Goal: Task Accomplishment & Management: Manage account settings

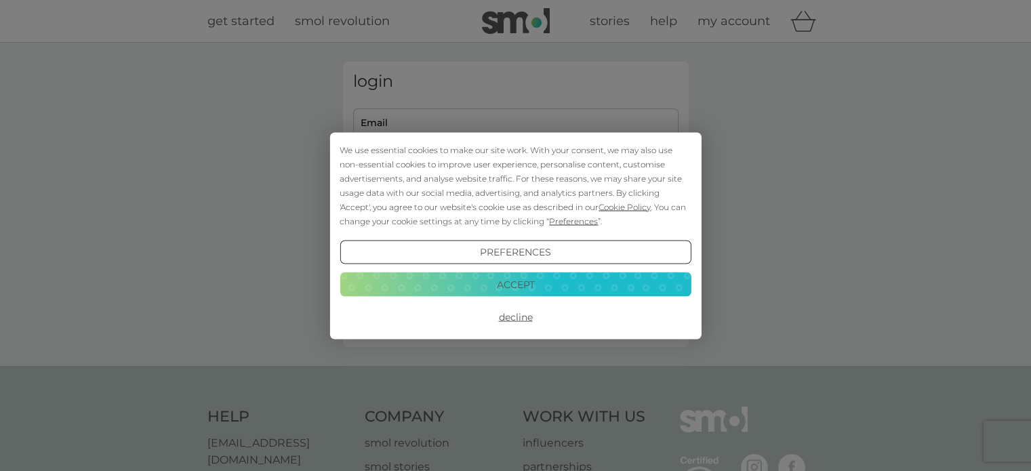
type input "[EMAIL_ADDRESS][DOMAIN_NAME]"
click at [527, 283] on button "Accept" at bounding box center [515, 284] width 351 height 24
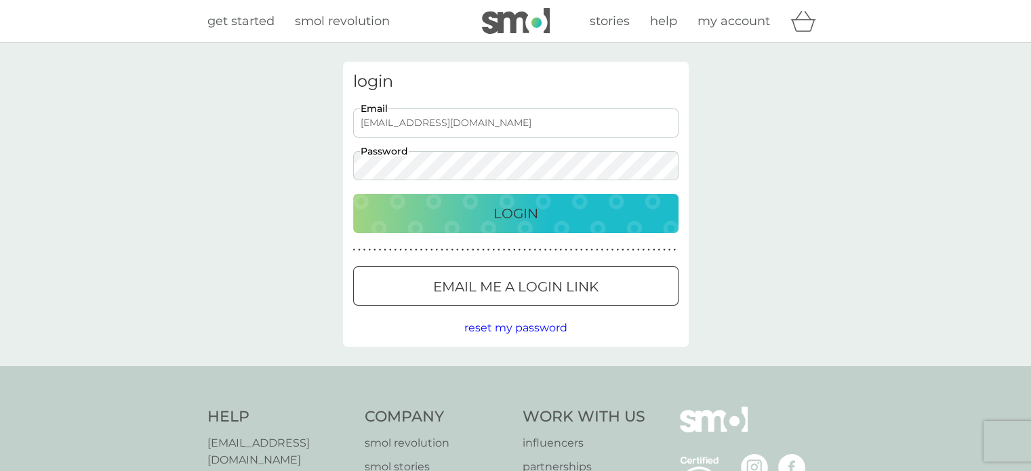
click at [507, 205] on p "Login" at bounding box center [515, 214] width 45 height 22
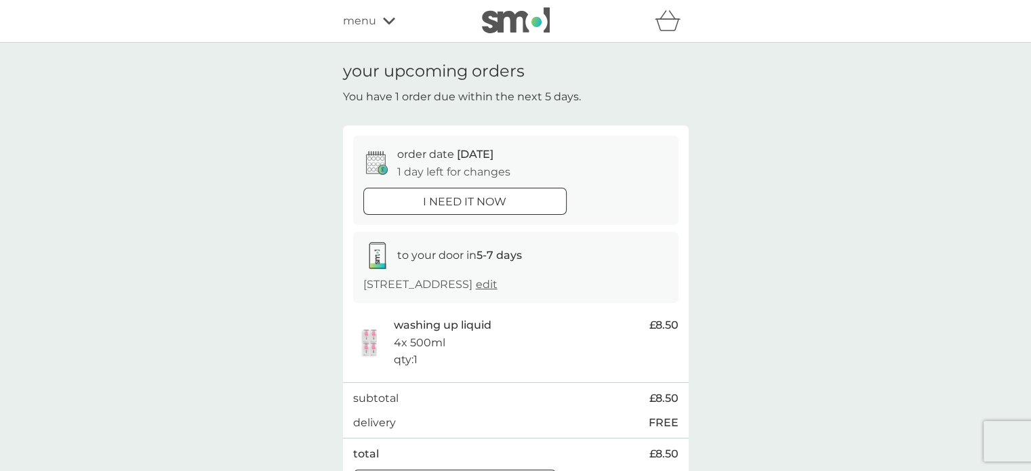
click at [388, 19] on icon at bounding box center [389, 21] width 12 height 8
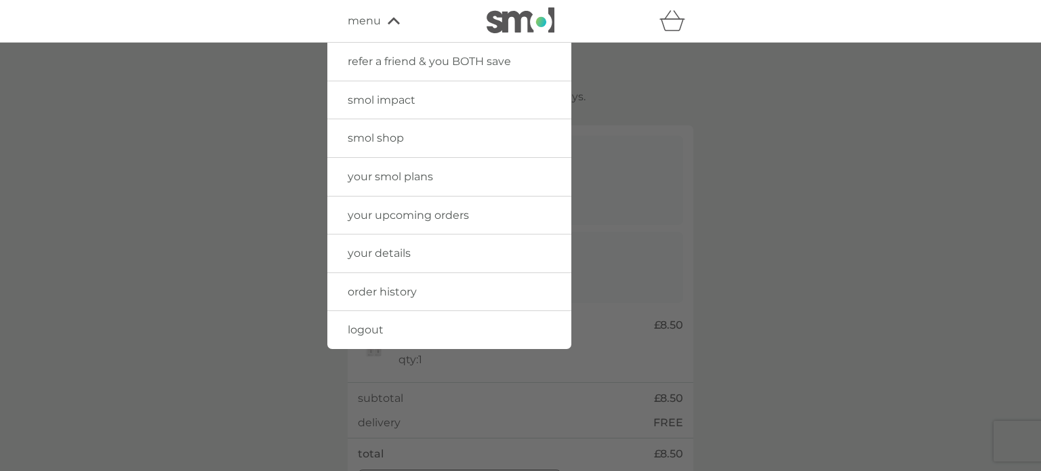
click at [393, 171] on span "your smol plans" at bounding box center [390, 176] width 85 height 13
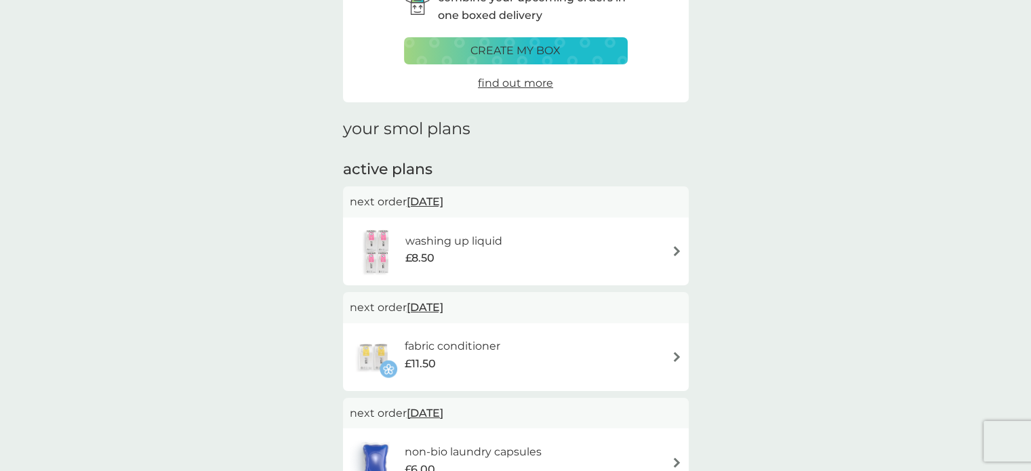
scroll to position [136, 0]
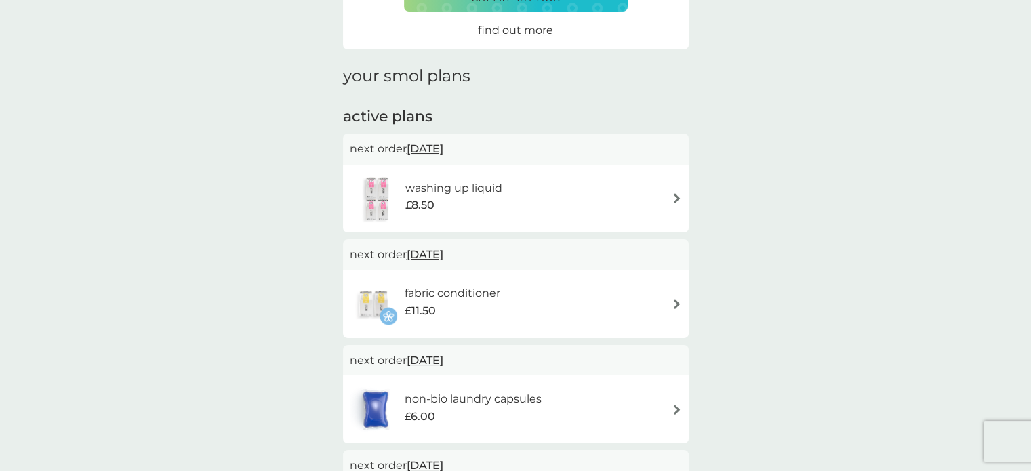
click at [440, 253] on span "2 Oct 2025" at bounding box center [425, 254] width 37 height 26
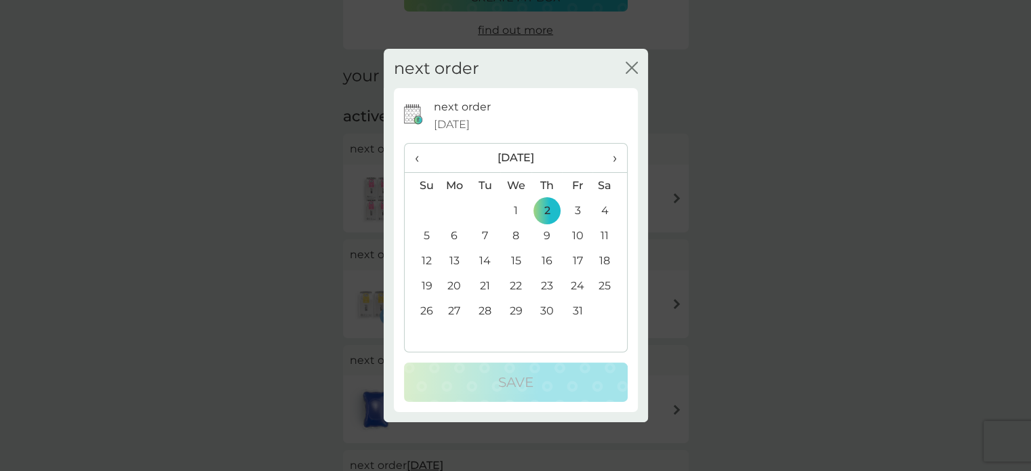
click at [611, 161] on span "›" at bounding box center [610, 158] width 14 height 28
click at [548, 287] on td "20" at bounding box center [546, 285] width 31 height 25
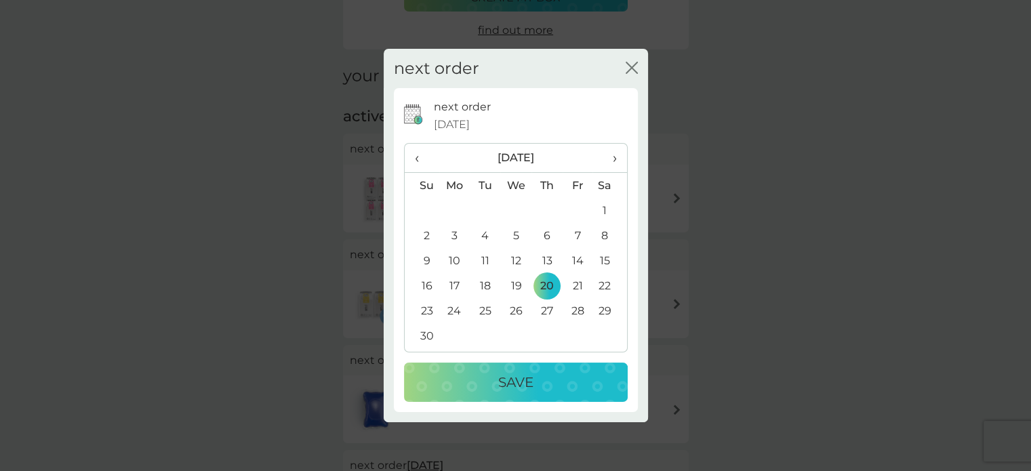
click at [541, 376] on div "Save" at bounding box center [516, 382] width 197 height 22
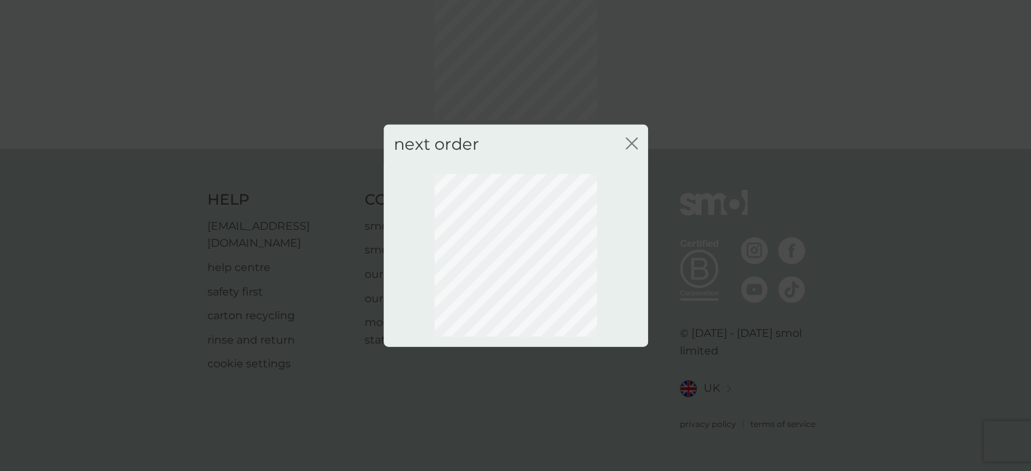
scroll to position [97, 0]
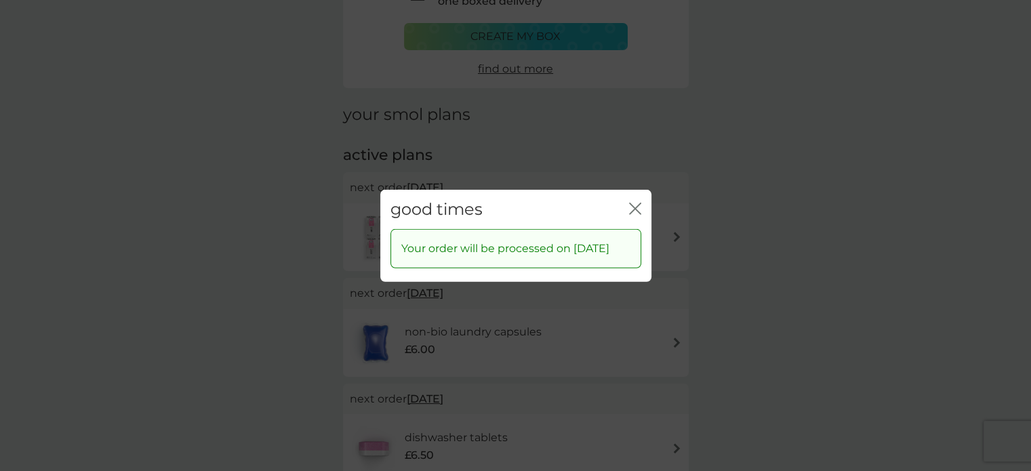
click at [632, 203] on icon "close" at bounding box center [632, 208] width 5 height 11
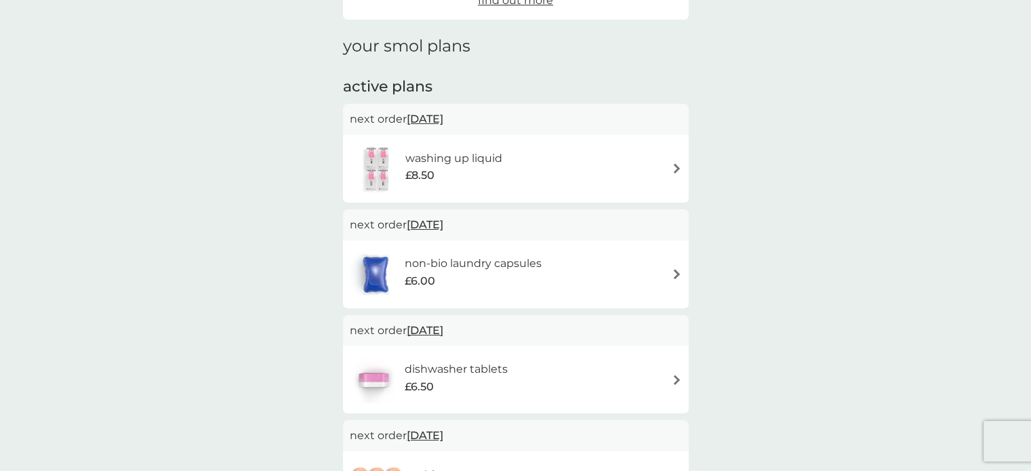
scroll to position [165, 0]
click at [489, 270] on h6 "non-bio laundry capsules" at bounding box center [473, 265] width 137 height 18
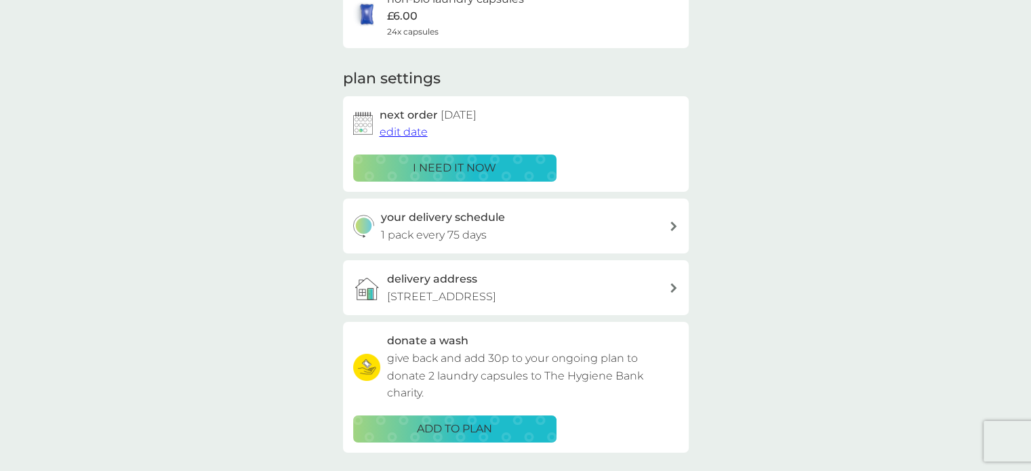
scroll to position [136, 0]
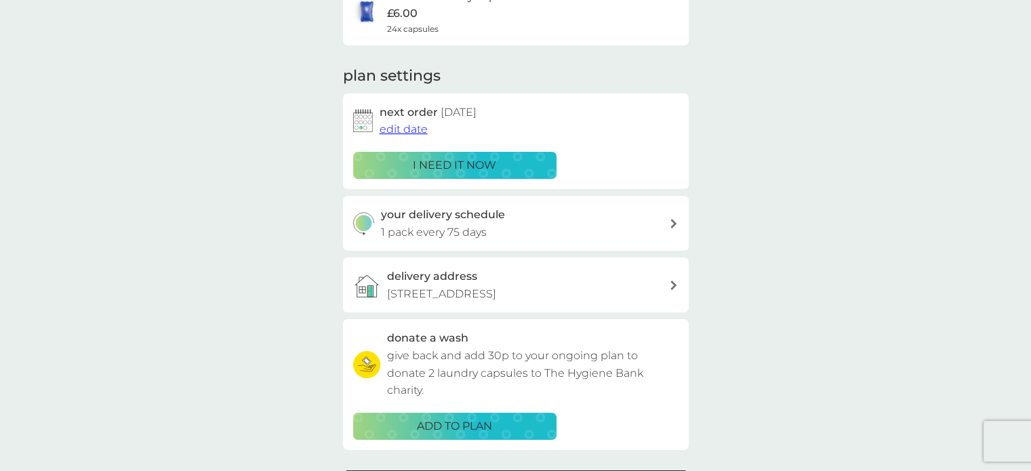
click at [401, 127] on span "edit date" at bounding box center [404, 129] width 48 height 13
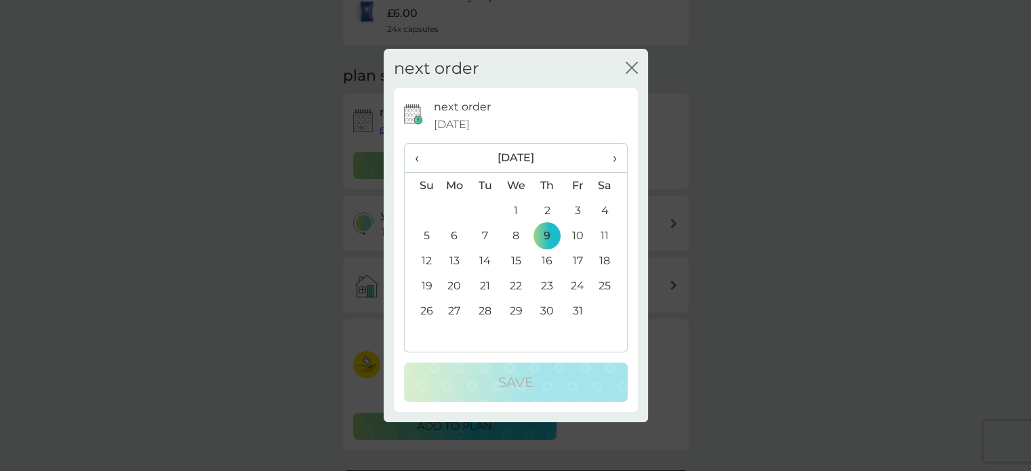
click at [420, 156] on span "‹" at bounding box center [422, 158] width 14 height 28
click at [520, 235] on td "10" at bounding box center [515, 235] width 31 height 25
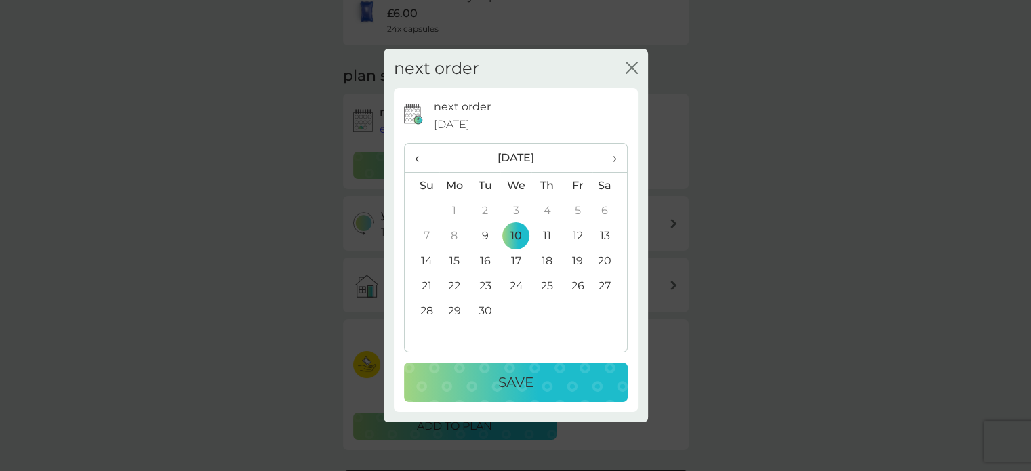
click at [519, 380] on p "Save" at bounding box center [515, 382] width 35 height 22
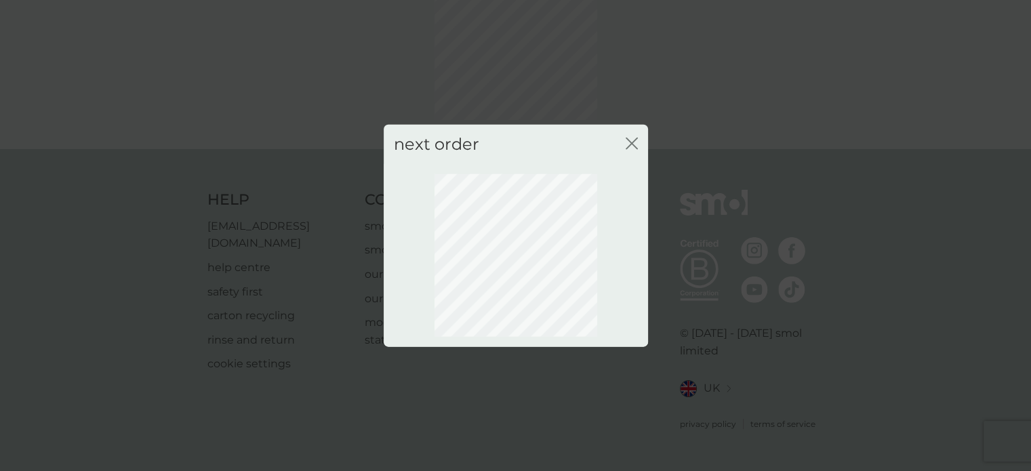
scroll to position [97, 0]
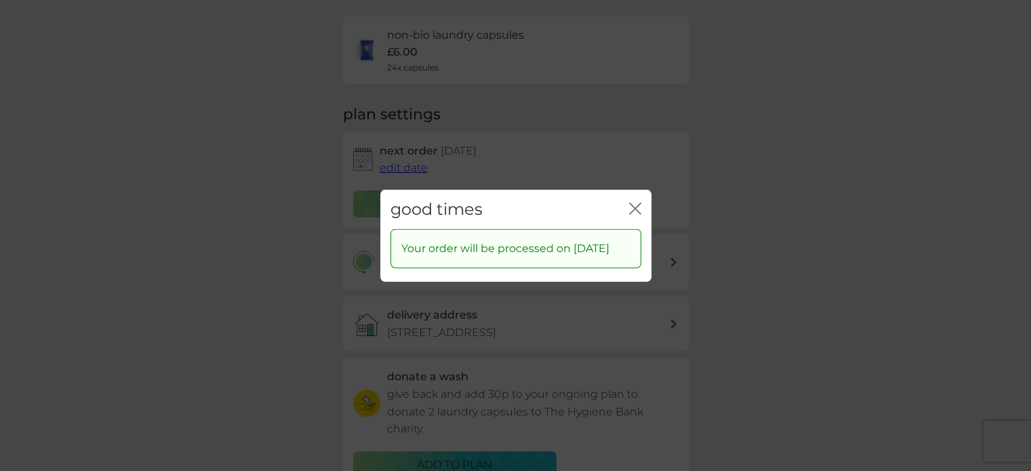
click at [634, 205] on icon "close" at bounding box center [635, 208] width 12 height 12
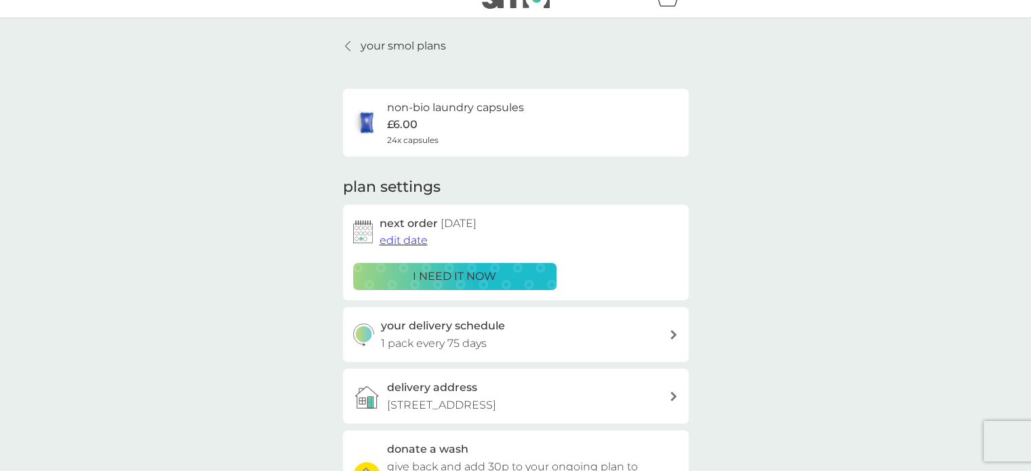
scroll to position [0, 0]
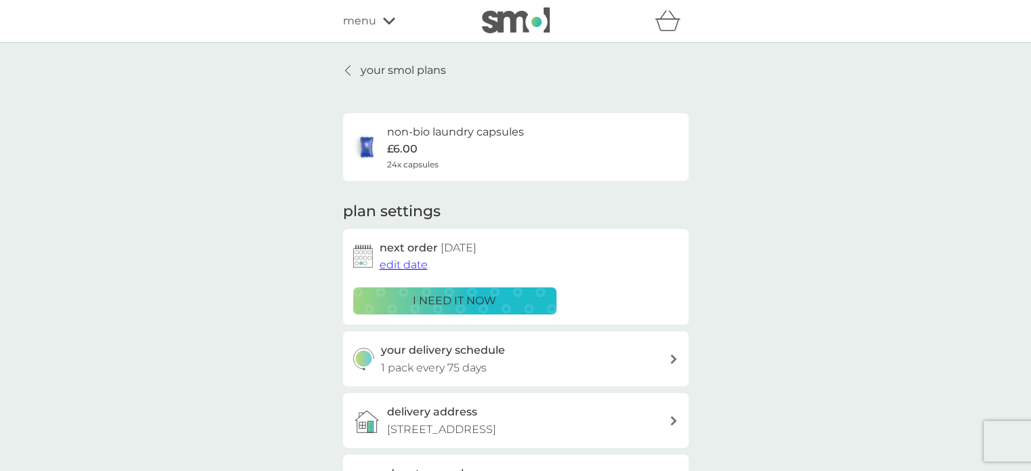
click at [361, 70] on p "your smol plans" at bounding box center [403, 71] width 85 height 18
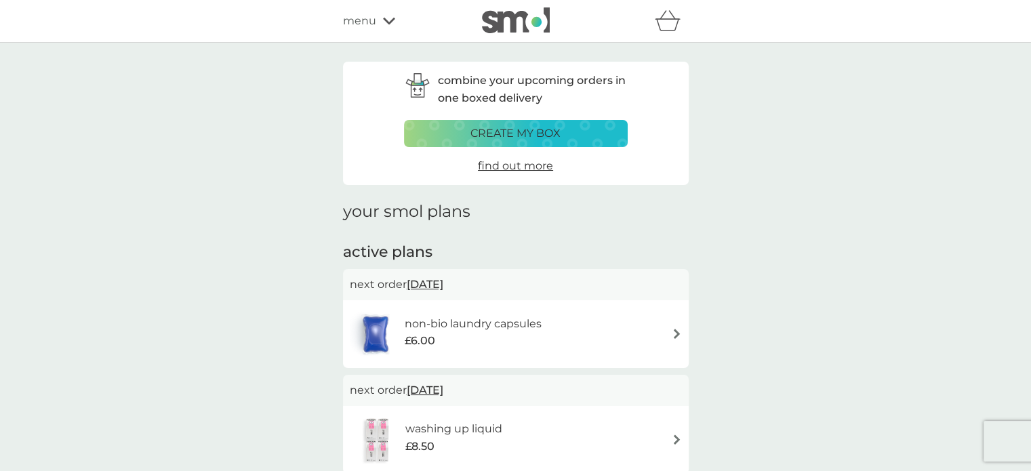
click at [465, 123] on button "create my box" at bounding box center [516, 133] width 224 height 27
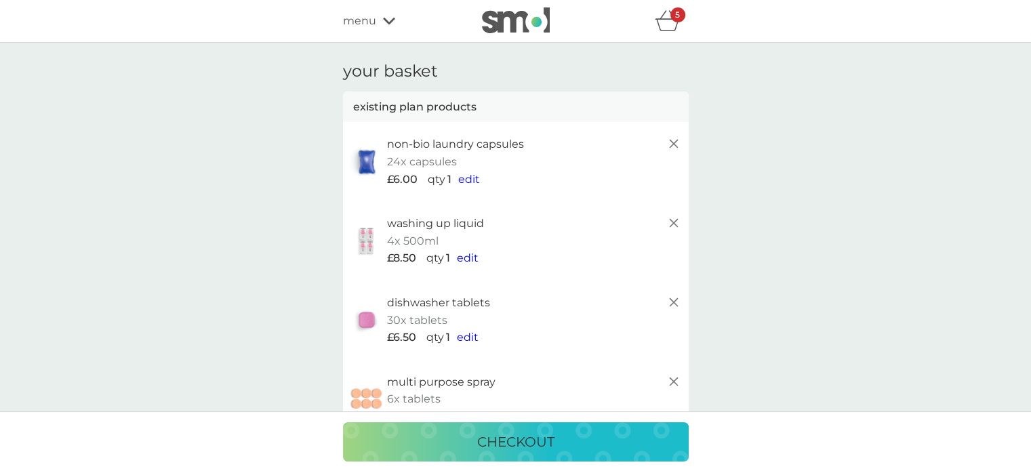
click at [383, 24] on icon at bounding box center [389, 21] width 12 height 8
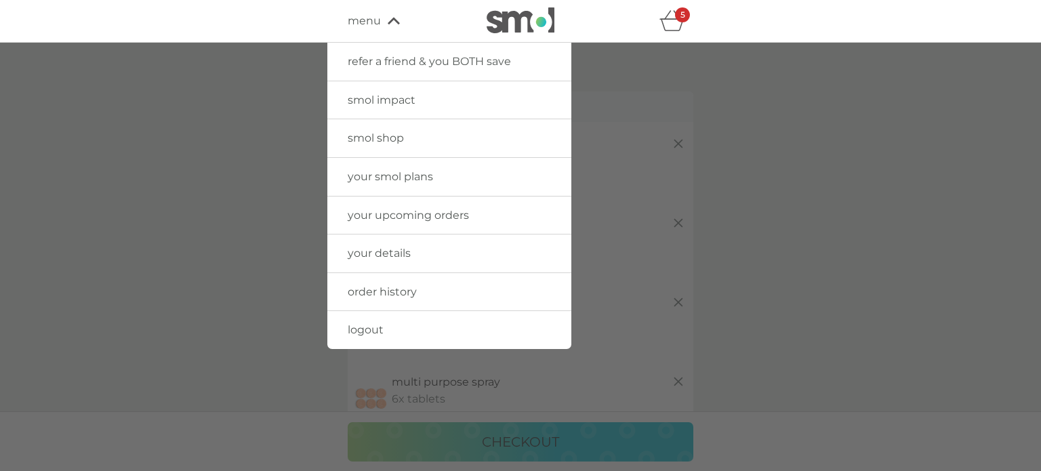
click at [388, 138] on span "smol shop" at bounding box center [376, 138] width 56 height 13
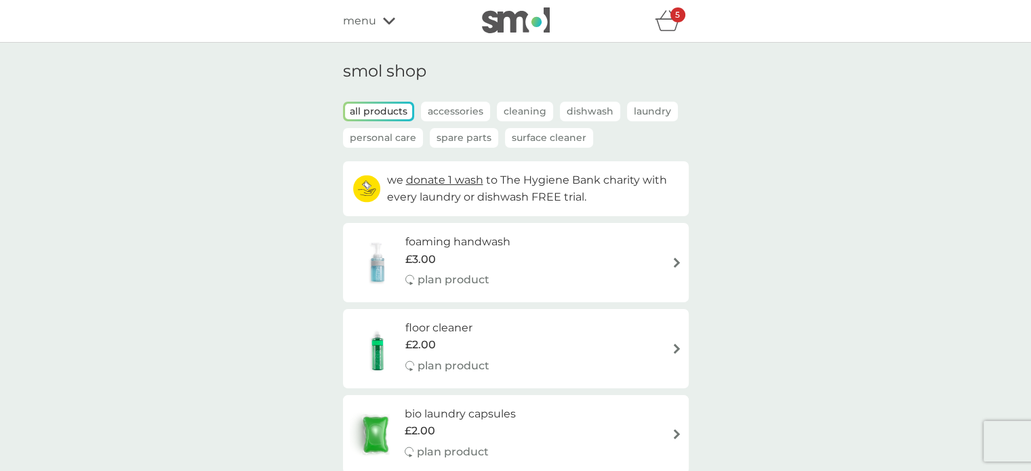
click at [515, 235] on div "foaming handwash £3.00 plan product" at bounding box center [464, 262] width 119 height 59
select select "119"
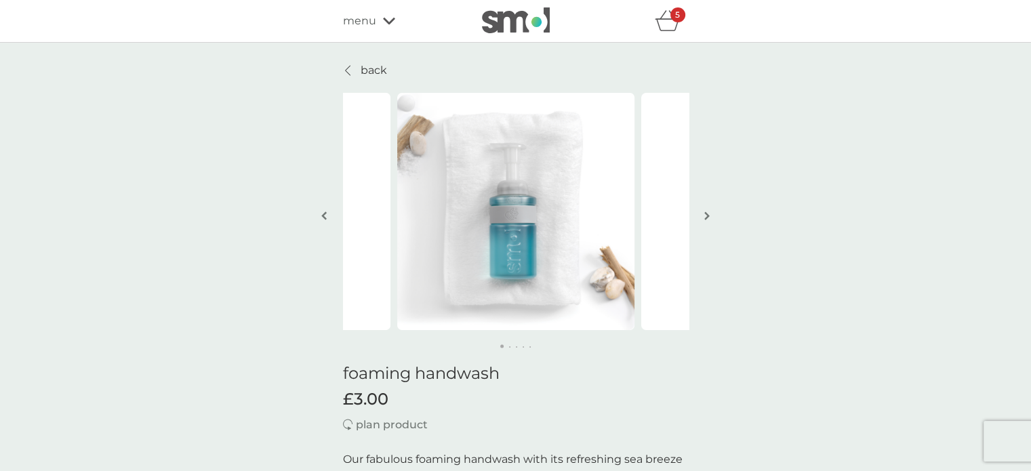
scroll to position [68, 0]
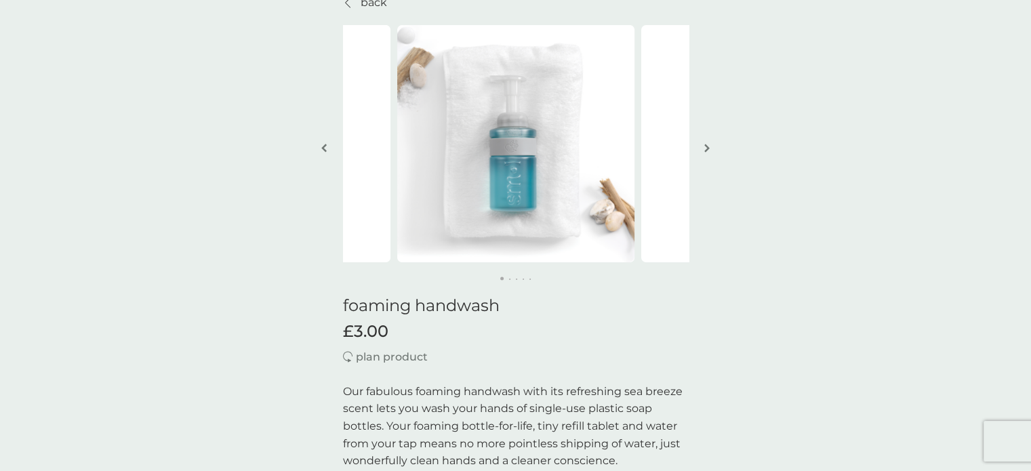
click at [702, 149] on button "button" at bounding box center [707, 149] width 10 height 68
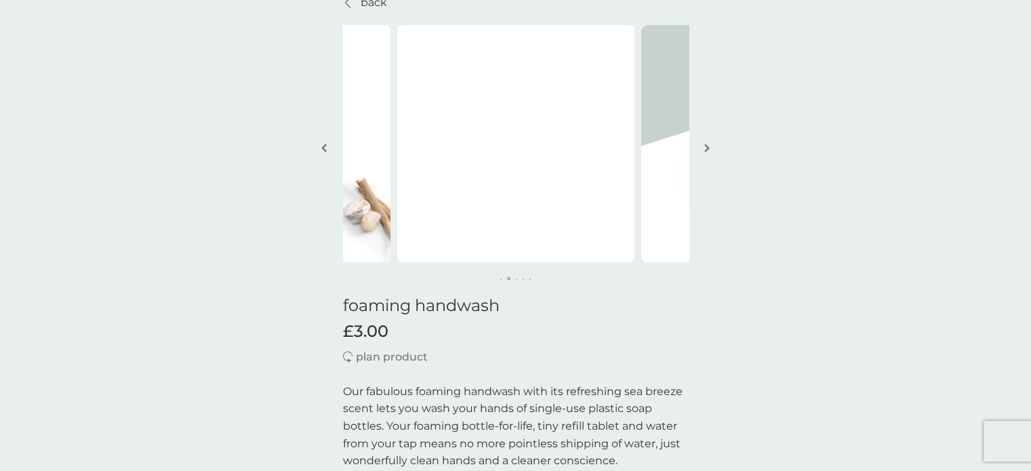
click at [702, 149] on button "button" at bounding box center [707, 149] width 10 height 68
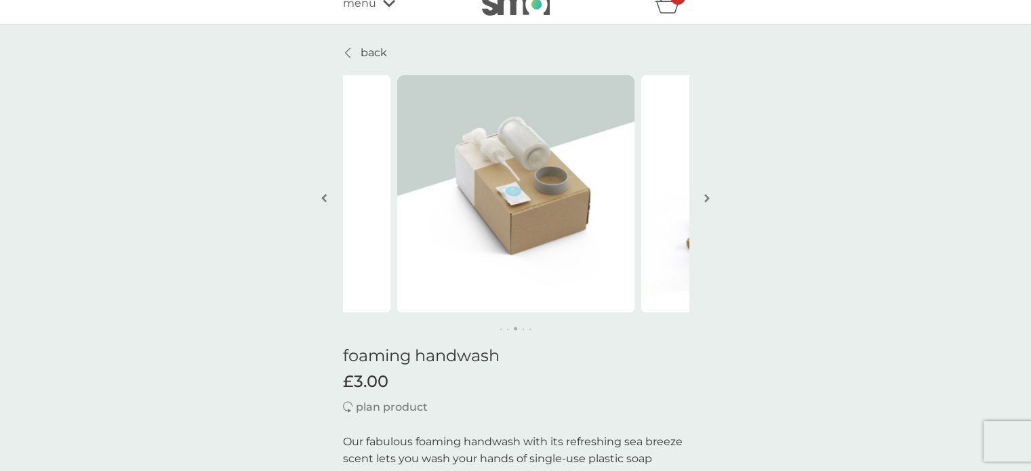
scroll to position [0, 0]
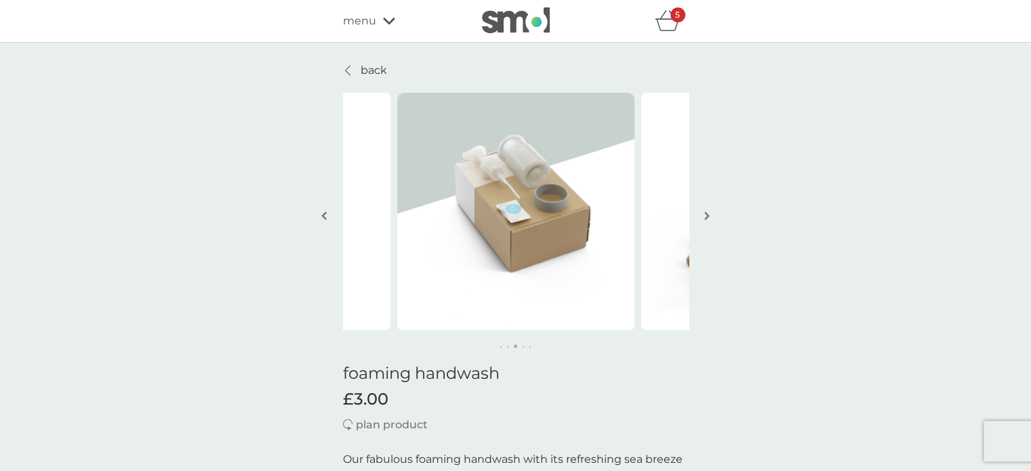
click at [380, 68] on p "back" at bounding box center [374, 71] width 26 height 18
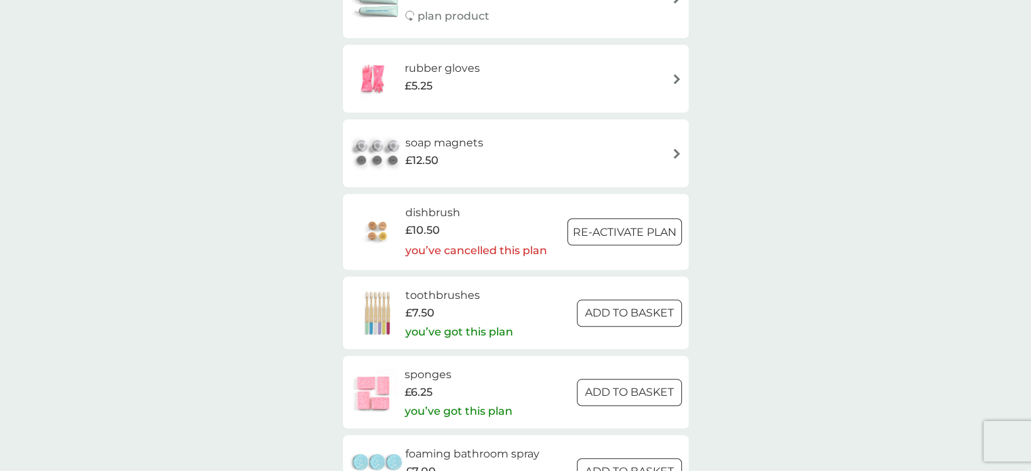
scroll to position [1491, 0]
